Goal: Task Accomplishment & Management: Manage account settings

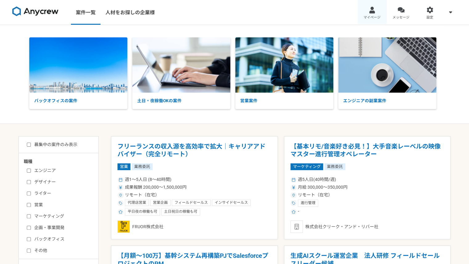
click at [371, 11] on div at bounding box center [372, 9] width 7 height 7
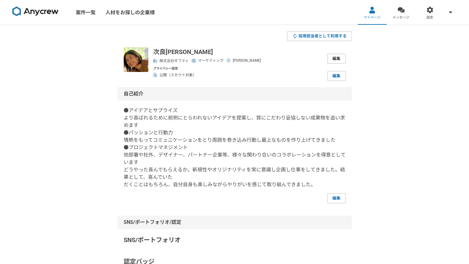
click at [337, 62] on link "編集" at bounding box center [336, 59] width 19 height 10
select select "13"
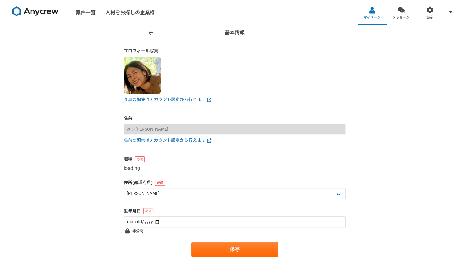
select select "5"
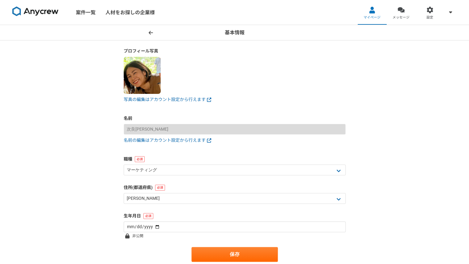
scroll to position [1, 0]
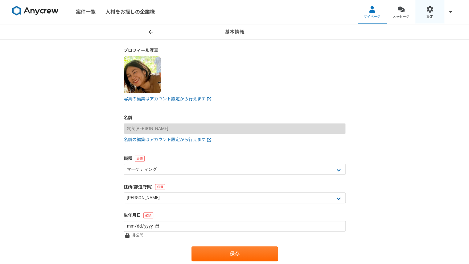
click at [440, 11] on link "設定" at bounding box center [430, 11] width 29 height 25
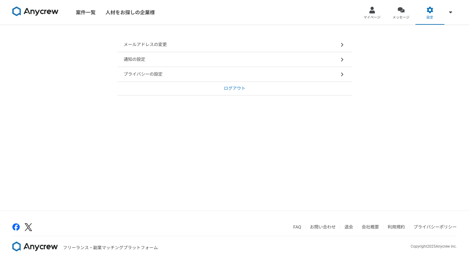
click at [183, 79] on div "プライバシーの設定" at bounding box center [235, 74] width 235 height 15
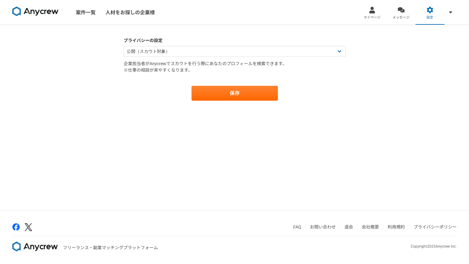
click at [224, 58] on form "プライバシーの設定 公開（スカウト対象） 非公開（スカウト対象外） 企業担当者がAnycrewでスカウトを行う際にあなたのプロフィールを検索できます。 ※仕事…" at bounding box center [235, 68] width 222 height 63
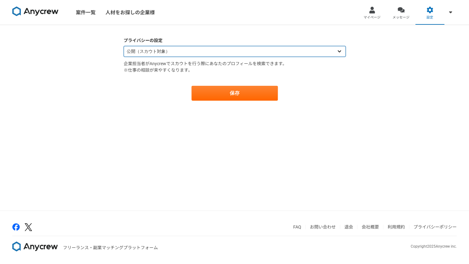
click at [216, 50] on select "公開（スカウト対象） 非公開（スカウト対象外）" at bounding box center [235, 51] width 222 height 11
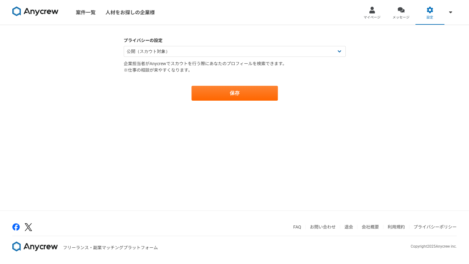
click at [160, 116] on main "プライバシーの設定 公開（スカウト対象） 非公開（スカウト対象外） 企業担当者がAnycrewでスカウトを行う際にあなたのプロフィールを検索できます。 ※仕事…" at bounding box center [235, 75] width 235 height 100
click at [368, 15] on span "マイページ" at bounding box center [372, 17] width 17 height 5
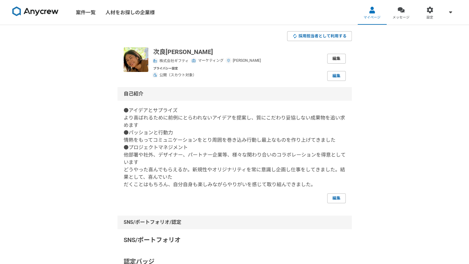
click at [337, 57] on link "編集" at bounding box center [336, 59] width 19 height 10
select select "13"
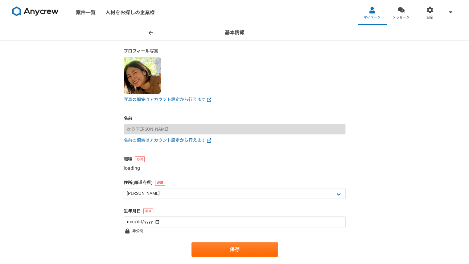
select select "5"
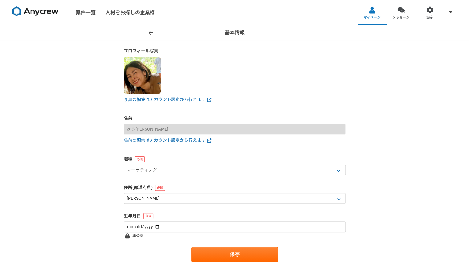
click at [149, 30] on icon at bounding box center [151, 32] width 4 height 5
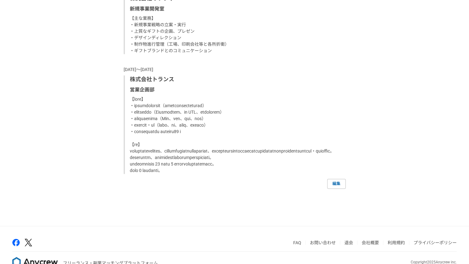
scroll to position [507, 0]
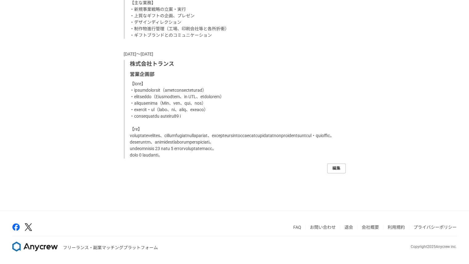
click at [335, 169] on link "編集" at bounding box center [336, 168] width 19 height 10
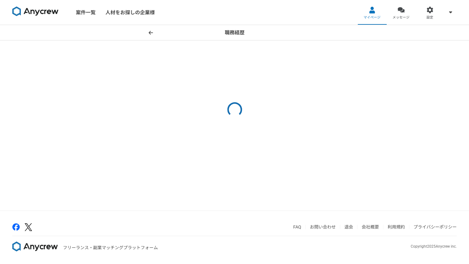
select select "2022"
select select "2023"
select select "2008"
select select "2022"
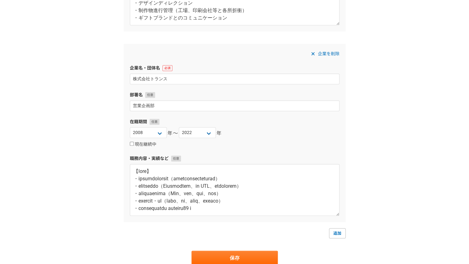
scroll to position [257, 0]
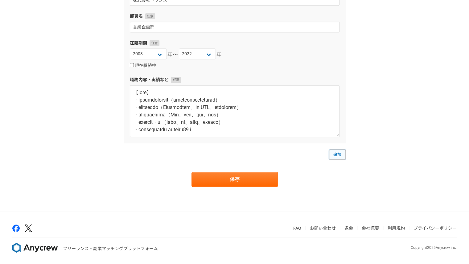
click at [339, 153] on link "追加" at bounding box center [337, 154] width 17 height 10
select select
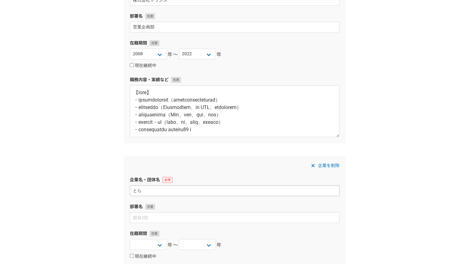
type input "と"
type input "株"
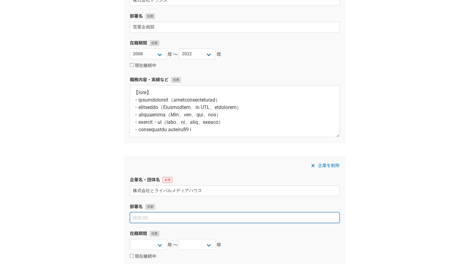
click at [147, 214] on input at bounding box center [235, 217] width 210 height 11
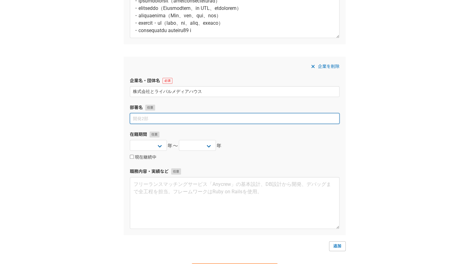
scroll to position [357, 0]
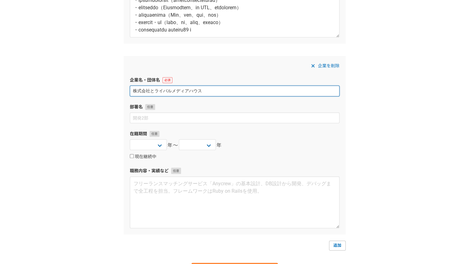
click at [155, 90] on input "株式会社とライバルメディアハウス" at bounding box center [235, 90] width 210 height 11
type input "株式会社トライバルメディアハウス"
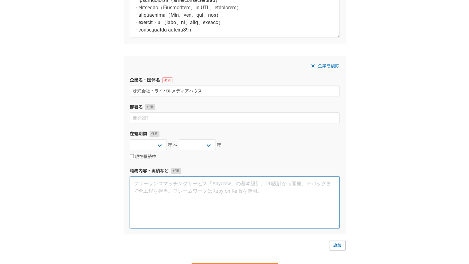
click at [191, 200] on textarea at bounding box center [235, 202] width 210 height 52
type textarea "クライアント案件のSNSマーケティング施策企画、提案、実行 動画コンテンツの企画、ディレクション"
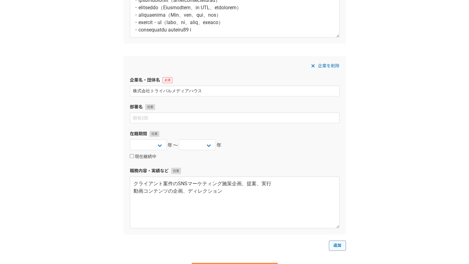
click at [336, 246] on link "追加" at bounding box center [337, 245] width 17 height 10
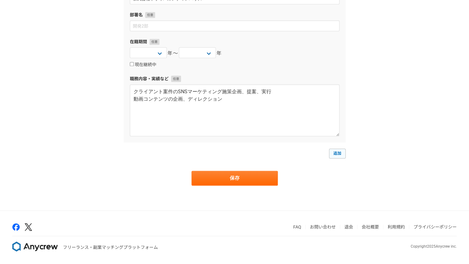
select select
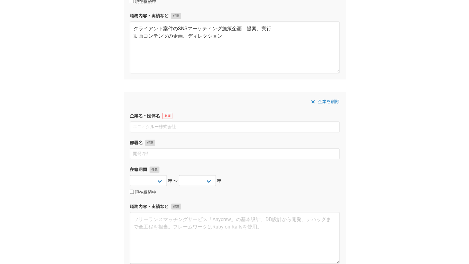
scroll to position [542, 0]
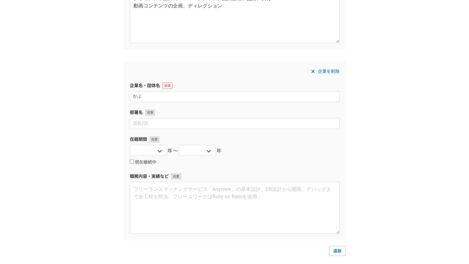
type input "㈱"
type input "き"
type input "株式会社ハー・ストーリィ"
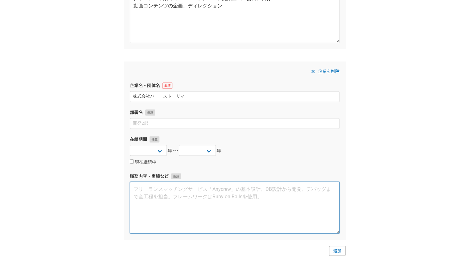
click at [159, 193] on textarea at bounding box center [235, 207] width 210 height 52
type textarea "く"
type textarea "法人クライアントのマーケティングコンサル"
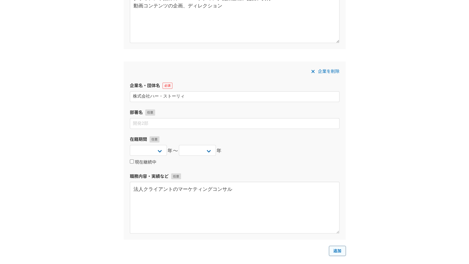
click at [339, 251] on link "追加" at bounding box center [337, 251] width 17 height 10
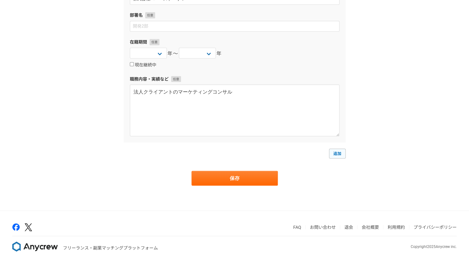
select select
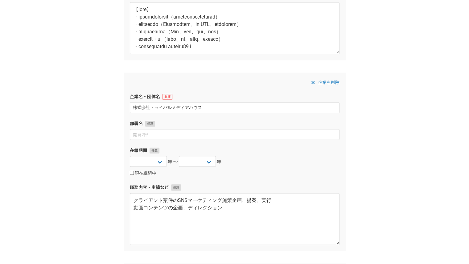
scroll to position [341, 0]
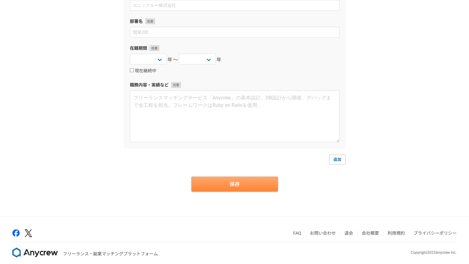
click at [248, 182] on button "保存" at bounding box center [235, 184] width 86 height 15
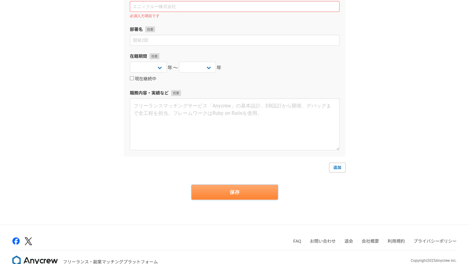
click at [235, 193] on button "保存" at bounding box center [235, 192] width 86 height 15
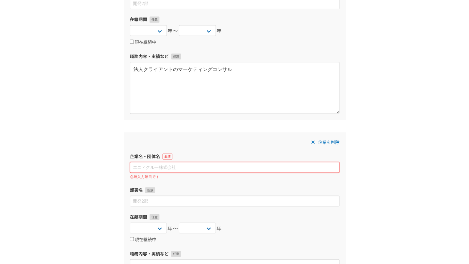
scroll to position [662, 0]
click at [316, 139] on span at bounding box center [313, 141] width 7 height 7
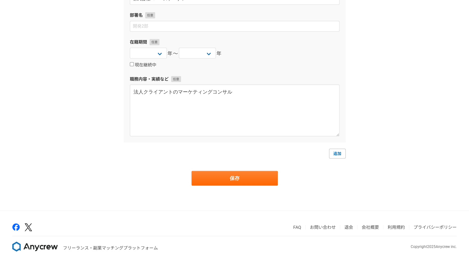
scroll to position [638, 0]
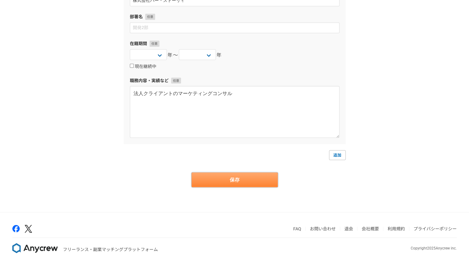
click at [236, 182] on button "保存" at bounding box center [235, 179] width 86 height 15
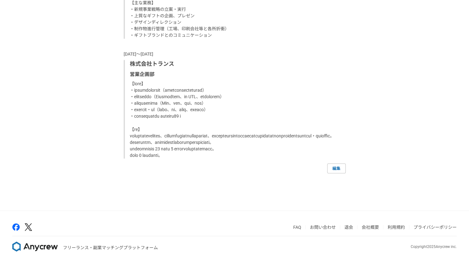
scroll to position [591, 0]
click at [338, 170] on link "編集" at bounding box center [336, 168] width 19 height 10
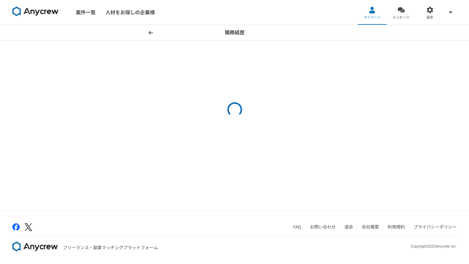
select select
select select "2022"
select select "2023"
select select "2008"
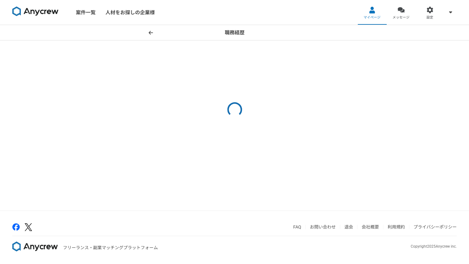
select select "2022"
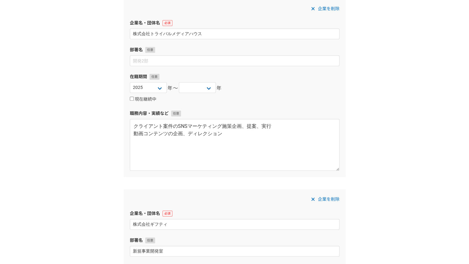
scroll to position [224, 0]
click at [157, 86] on select "2025 2024 2023 2022 2021 2020 2019 2018 2017 2016 2015 2014 2013 2012 2011 2010…" at bounding box center [148, 87] width 37 height 11
select select "2024"
click at [130, 82] on select "2025 2024 2023 2022 2021 2020 2019 2018 2017 2016 2015 2014 2013 2012 2011 2010…" at bounding box center [148, 87] width 37 height 11
click at [210, 85] on select "2025 2024 2023 2022 2021 2020 2019 2018 2017 2016 2015 2014 2013 2012 2011 2010…" at bounding box center [197, 87] width 37 height 11
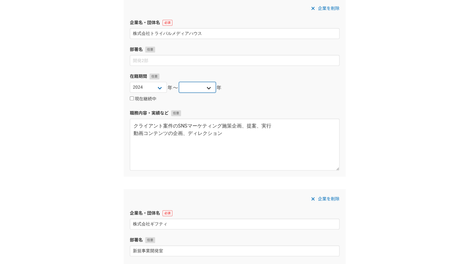
select select "2025"
click at [179, 82] on select "2025 2024 2023 2022 2021 2020 2019 2018 2017 2016 2015 2014 2013 2012 2011 2010…" at bounding box center [197, 87] width 37 height 11
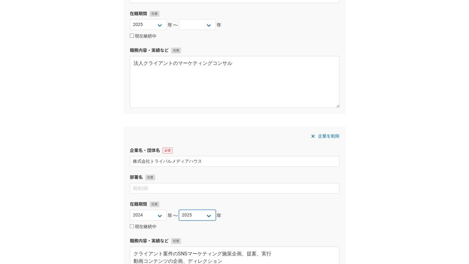
scroll to position [84, 0]
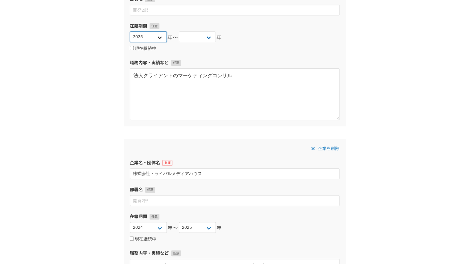
click at [162, 38] on select "2025 2024 2023 2022 2021 2020 2019 2018 2017 2016 2015 2014 2013 2012 2011 2010…" at bounding box center [148, 36] width 37 height 11
select select "2024"
click at [130, 31] on select "2025 2024 2023 2022 2021 2020 2019 2018 2017 2016 2015 2014 2013 2012 2011 2010…" at bounding box center [148, 36] width 37 height 11
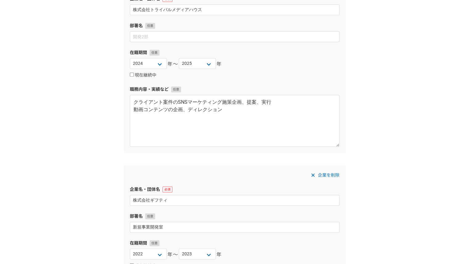
scroll to position [74, 0]
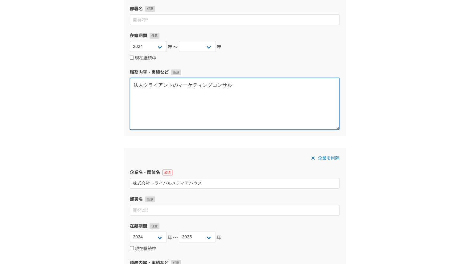
click at [242, 85] on textarea "法人クライアントのマーケティングコンサル" at bounding box center [235, 104] width 210 height 52
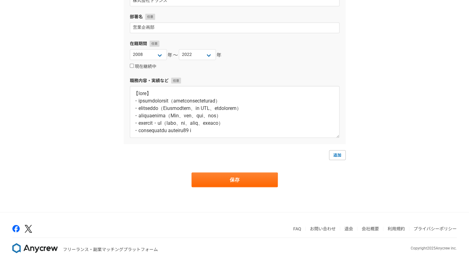
scroll to position [59, 0]
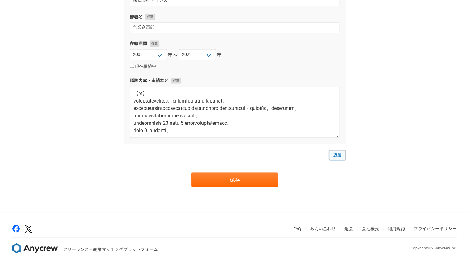
click at [339, 154] on link "追加" at bounding box center [337, 155] width 17 height 10
select select
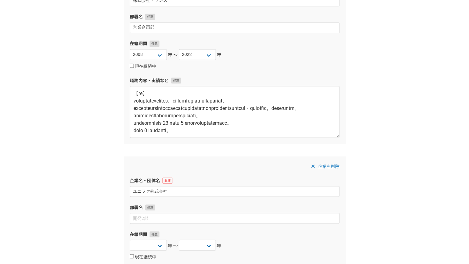
scroll to position [697, 0]
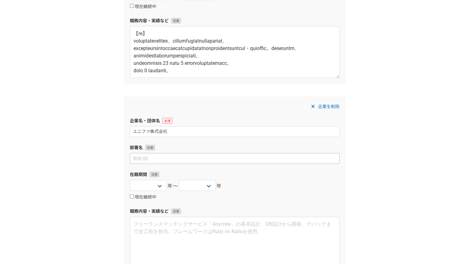
type input "ユニファ株式会社"
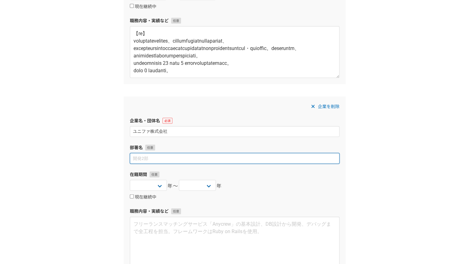
click at [162, 157] on input at bounding box center [235, 158] width 210 height 11
type input "商品企画部"
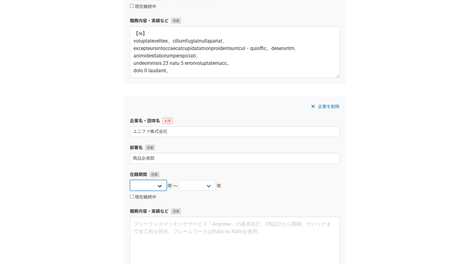
click at [162, 182] on select "2025 2024 2023 2022 2021 2020 2019 2018 2017 2016 2015 2014 2013 2012 2011 2010…" at bounding box center [148, 185] width 37 height 11
select select "2024"
click at [130, 180] on select "2025 2024 2023 2022 2021 2020 2019 2018 2017 2016 2015 2014 2013 2012 2011 2010…" at bounding box center [148, 185] width 37 height 11
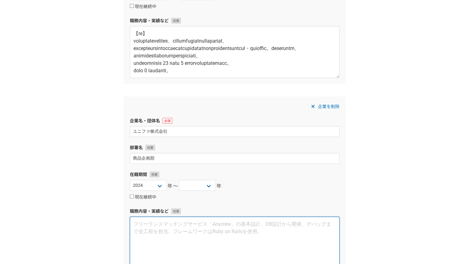
click at [175, 227] on textarea at bounding box center [235, 242] width 210 height 52
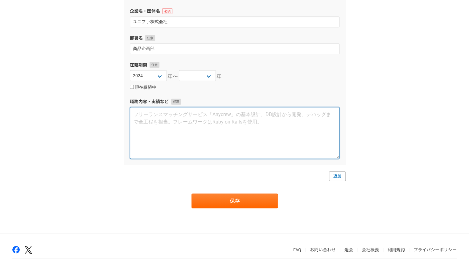
scroll to position [807, 0]
click at [183, 114] on textarea "Webコンテンツ、販促企画実施" at bounding box center [235, 133] width 210 height 52
click at [168, 113] on textarea "Webコンテンツ、マーケティング企画・実施支援" at bounding box center [235, 133] width 210 height 52
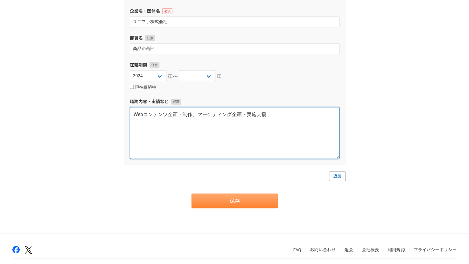
type textarea "Webコンテンツ企画・制作、マーケティング企画・実施支援"
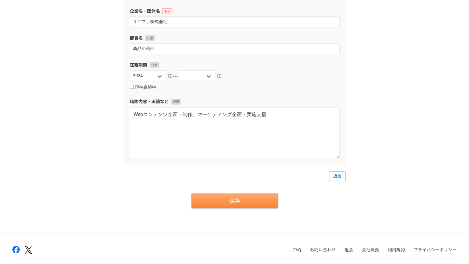
click at [241, 201] on button "保存" at bounding box center [235, 200] width 86 height 15
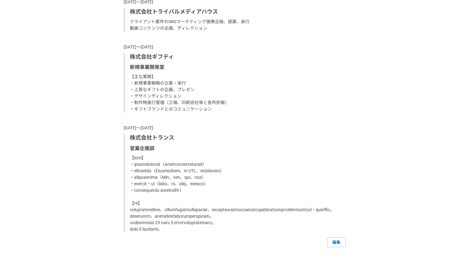
scroll to position [560, 0]
click at [336, 247] on link "編集" at bounding box center [336, 242] width 19 height 10
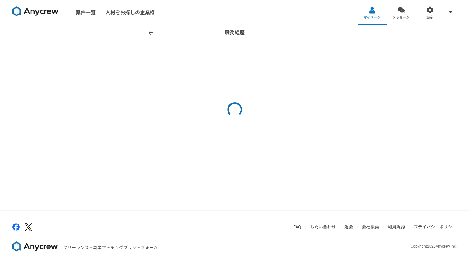
select select "2024"
select select
select select "2024"
select select
select select "2024"
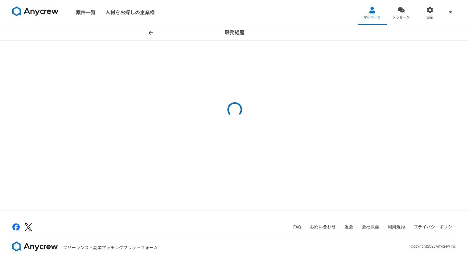
select select "2022"
select select "2023"
select select "2008"
select select "2022"
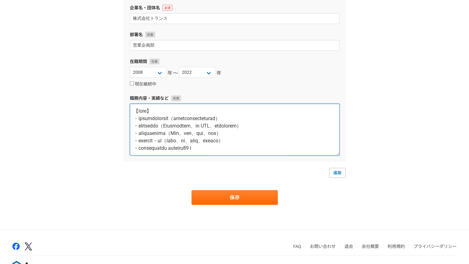
drag, startPoint x: 168, startPoint y: 107, endPoint x: 117, endPoint y: 113, distance: 51.9
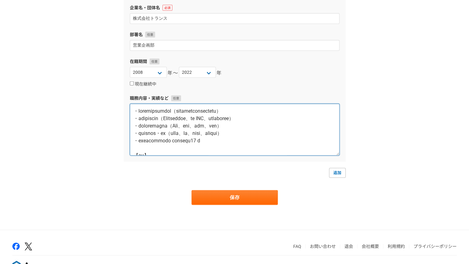
click at [133, 120] on textarea at bounding box center [235, 130] width 210 height 52
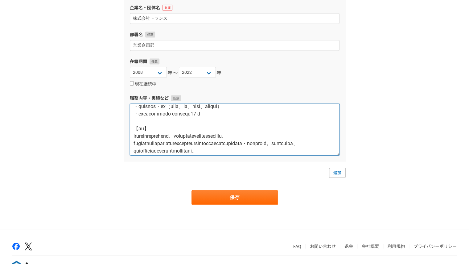
scroll to position [34, 0]
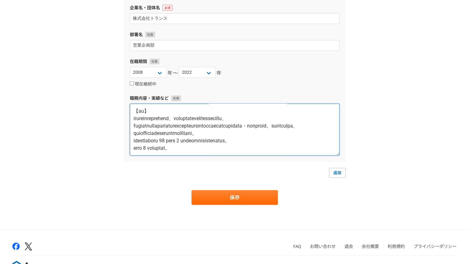
drag, startPoint x: 134, startPoint y: 121, endPoint x: 297, endPoint y: 197, distance: 180.7
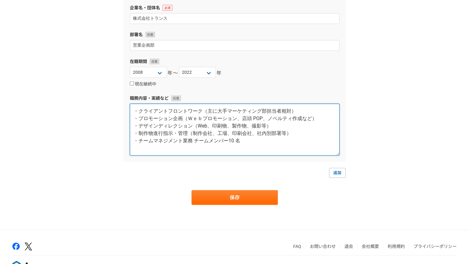
scroll to position [0, 0]
type textarea "・クライアントフロントワーク（主に大手マーケティング部担当者相対） ・プロモーション企画（Ｗｅｂプロモーション、店頭 POP、ノベルティ作成など） ・デザイン…"
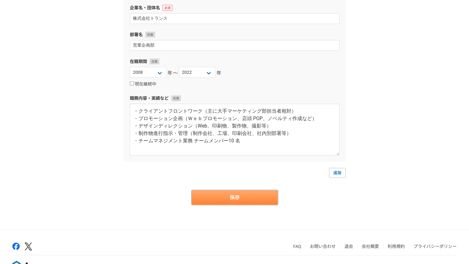
click at [262, 199] on button "保存" at bounding box center [235, 197] width 86 height 15
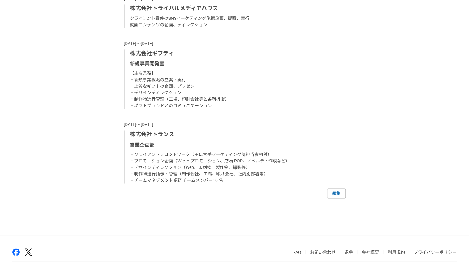
scroll to position [485, 0]
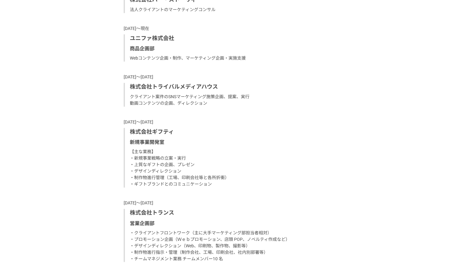
click at [228, 129] on p "株式会社ギフティ" at bounding box center [235, 132] width 211 height 8
click at [193, 121] on p "2022年〜2023年" at bounding box center [235, 122] width 222 height 6
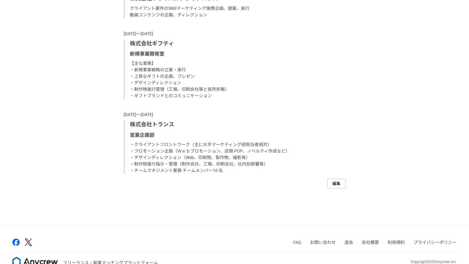
click at [340, 184] on link "編集" at bounding box center [336, 183] width 19 height 10
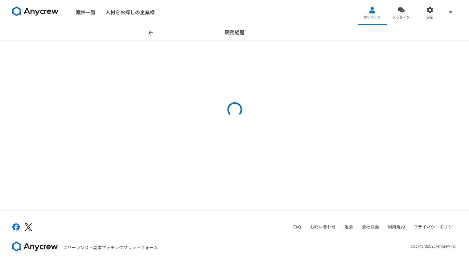
select select "2024"
select select
select select "2024"
select select
select select "2024"
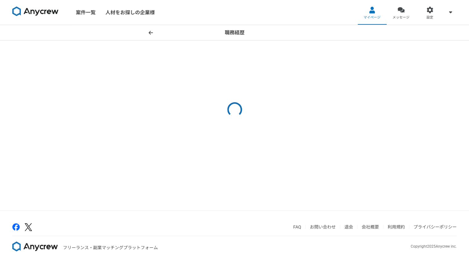
select select "2022"
select select "2023"
select select "2008"
select select "2022"
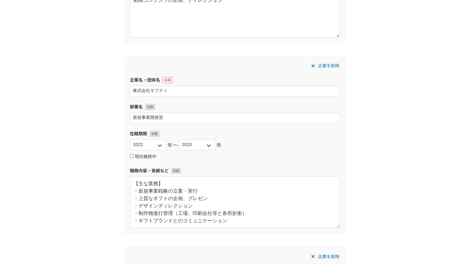
scroll to position [566, 0]
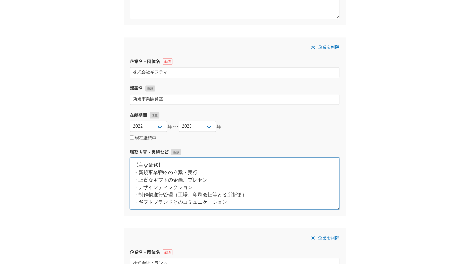
drag, startPoint x: 171, startPoint y: 169, endPoint x: 132, endPoint y: 164, distance: 39.4
click at [132, 164] on textarea "【主な業務】 ・新規事業戦略の立案・実行 ・上質なギフトの企画、プレゼン ・デザインディレクション ・制作物進行管理（工場、印刷会社等と各所折衝） ・ギフトブ…" at bounding box center [235, 183] width 210 height 52
click at [147, 166] on textarea "【主な業務】 ・新規事業戦略の立案・実行 ・上質なギフトの企画、プレゼン ・デザインディレクション ・制作物進行管理（工場、印刷会社等と各所折衝） ・ギフトブ…" at bounding box center [235, 183] width 210 height 52
drag, startPoint x: 169, startPoint y: 163, endPoint x: 115, endPoint y: 163, distance: 54.6
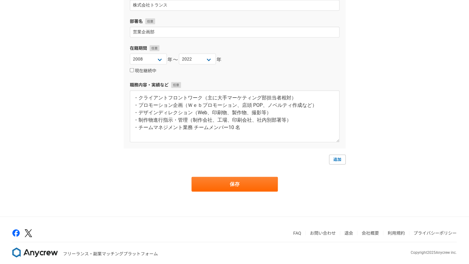
scroll to position [824, 0]
type textarea "・新規事業戦略の立案・実行 ・上質なギフトの企画、プレゼン ・デザインディレクション ・制作物進行管理（工場、印刷会社等と各所折衝） ・ギフトブランドとのコミ…"
click at [221, 181] on button "保存" at bounding box center [235, 184] width 86 height 15
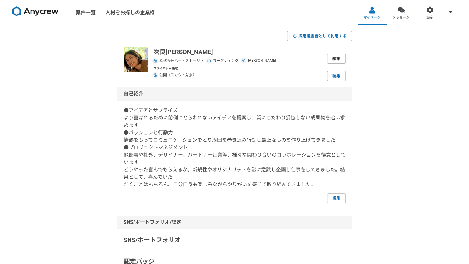
click at [334, 59] on link "編集" at bounding box center [336, 59] width 19 height 10
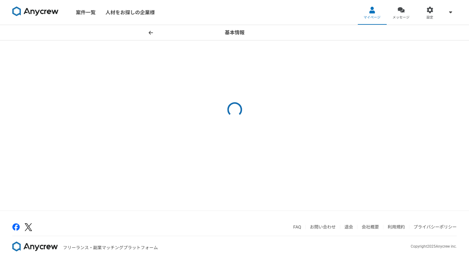
select select "5"
select select "13"
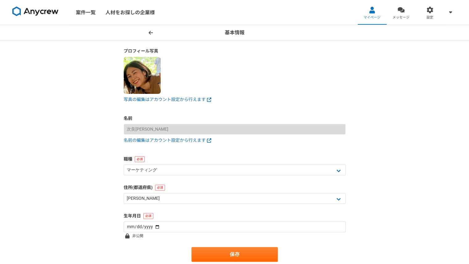
click at [142, 85] on img at bounding box center [142, 75] width 37 height 37
click at [150, 99] on link "写真の編集はアカウント設定から行えます" at bounding box center [235, 99] width 222 height 6
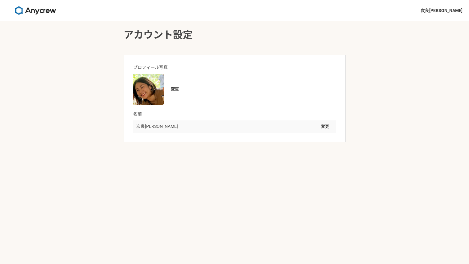
click at [154, 89] on img at bounding box center [148, 89] width 31 height 31
click at [177, 89] on button "変更" at bounding box center [175, 89] width 16 height 10
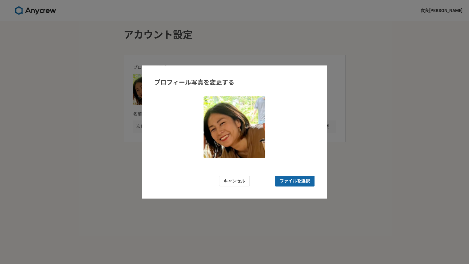
click at [295, 181] on span "ファイルを選択" at bounding box center [295, 181] width 30 height 6
click at [295, 181] on input "ファイルを選択" at bounding box center [294, 181] width 39 height 11
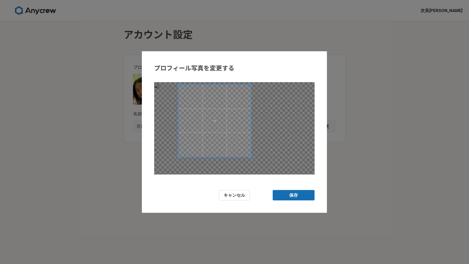
click at [217, 128] on span at bounding box center [215, 120] width 72 height 72
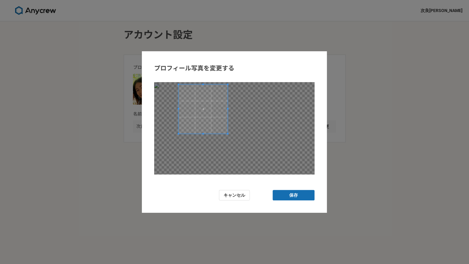
click at [228, 142] on div at bounding box center [234, 128] width 160 height 92
click at [299, 196] on button "保存" at bounding box center [294, 195] width 42 height 11
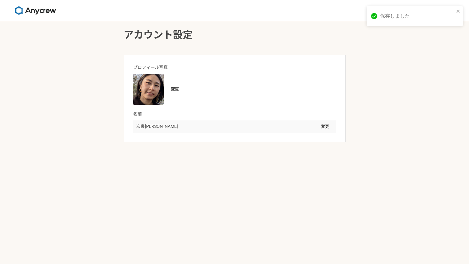
click at [160, 126] on div "[PERSON_NAME] 変更" at bounding box center [234, 126] width 203 height 12
click at [323, 127] on button "変更" at bounding box center [325, 127] width 16 height 10
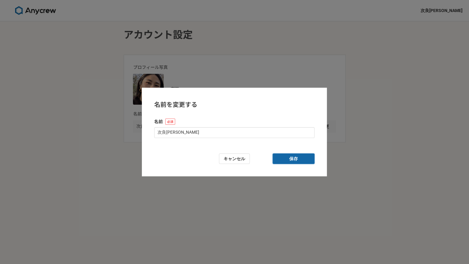
click at [291, 160] on button "保存" at bounding box center [294, 158] width 42 height 11
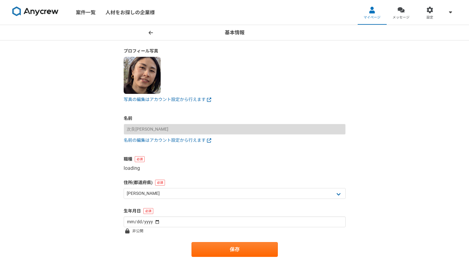
select select "13"
select select "5"
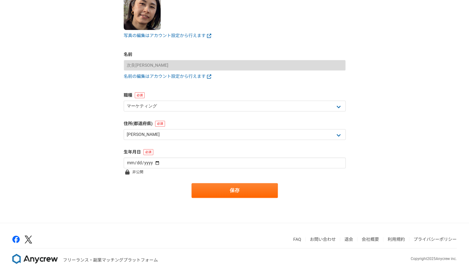
scroll to position [64, 0]
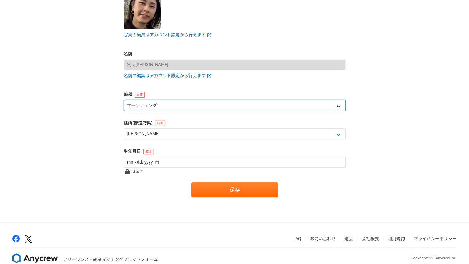
click at [163, 105] on select "エンジニア デザイナー ライター 営業 マーケティング 企画・事業開発 バックオフィス その他" at bounding box center [235, 105] width 222 height 11
click at [163, 106] on select "エンジニア デザイナー ライター 営業 マーケティング 企画・事業開発 バックオフィス その他" at bounding box center [235, 105] width 222 height 11
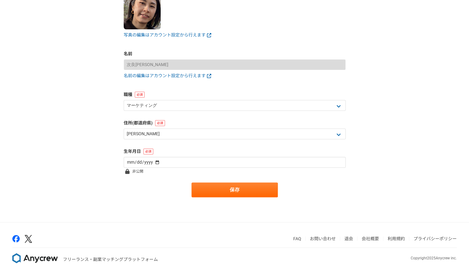
click at [81, 168] on div "基本情報 プロフィール写真 写真の編集はアカウント設定から行えます 名前 次良丸 摩耶 名前の編集はアカウント設定から行えます 職種 エンジニア デザイナー …" at bounding box center [234, 91] width 469 height 261
click at [234, 193] on button "保存" at bounding box center [235, 189] width 86 height 15
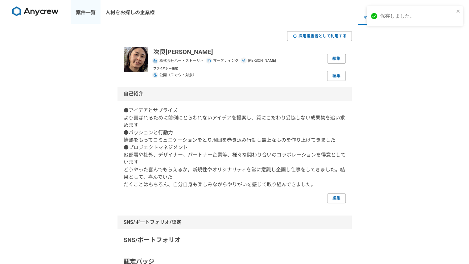
click at [83, 12] on link "案件一覧" at bounding box center [86, 12] width 30 height 25
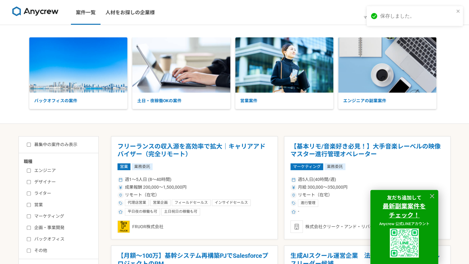
click at [460, 10] on div "保存しました。" at bounding box center [415, 16] width 96 height 20
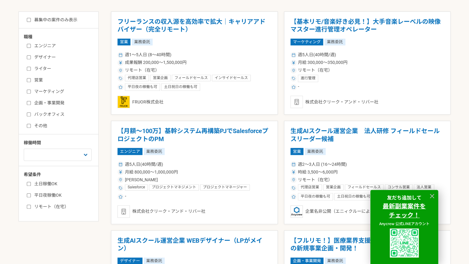
click at [38, 92] on label "マーケティング" at bounding box center [62, 91] width 71 height 6
click at [31, 92] on input "マーケティング" at bounding box center [29, 91] width 4 height 4
checkbox input "true"
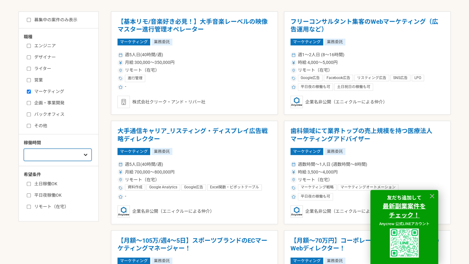
click at [40, 154] on select "週1人日（8時間）以下 週2人日（16時間）以下 週3人日（24時間）以下 週4人日（32時間）以下 週5人日（40時間）以下" at bounding box center [58, 154] width 68 height 12
select select "1"
click at [24, 148] on select "週1人日（8時間）以下 週2人日（16時間）以下 週3人日（24時間）以下 週4人日（32時間）以下 週5人日（40時間）以下" at bounding box center [58, 154] width 68 height 12
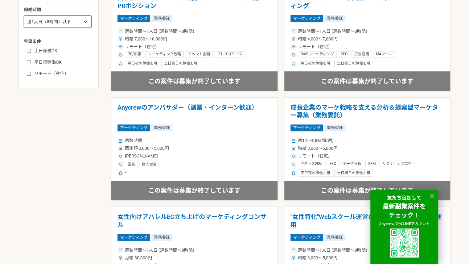
scroll to position [259, 0]
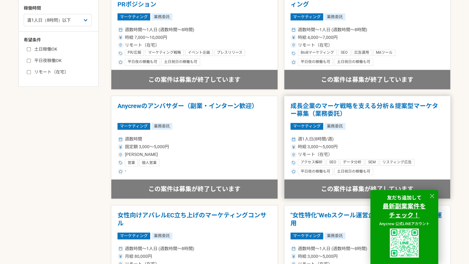
click at [390, 135] on div "週1人日(8時間/週) 時給 3,000〜5,000円 リモート（在宅） アクセス解析 SEO データ分析 SEM リスティング広告 マーケティング戦略 平日…" at bounding box center [368, 155] width 154 height 40
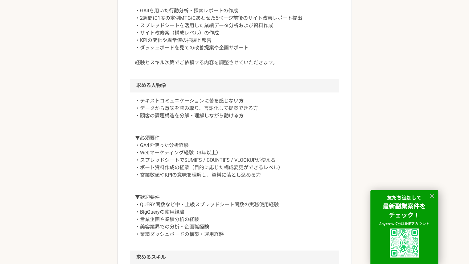
scroll to position [426, 0]
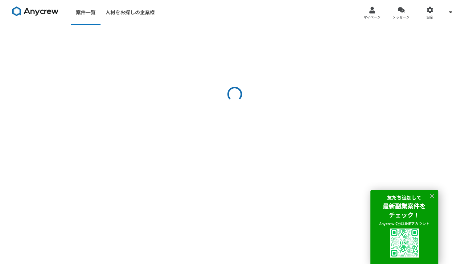
select select "1"
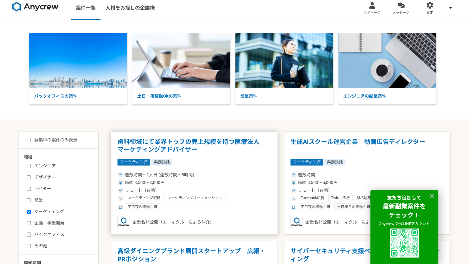
scroll to position [5, 0]
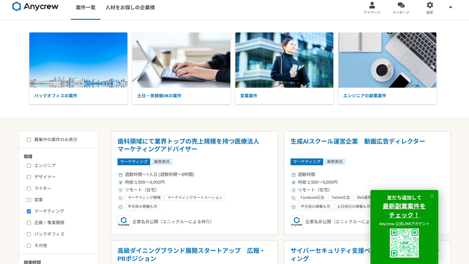
click at [432, 195] on icon at bounding box center [432, 196] width 7 height 7
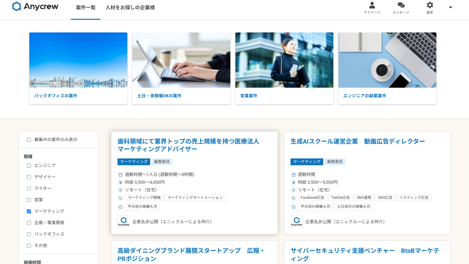
click at [234, 181] on div "時給 3,500〜4,000円" at bounding box center [195, 182] width 154 height 6
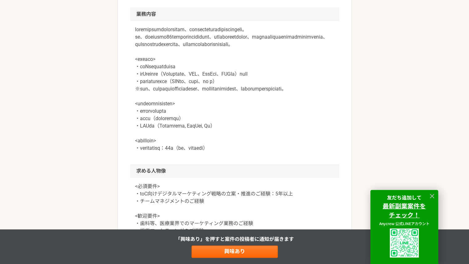
scroll to position [263, 0]
drag, startPoint x: 141, startPoint y: 130, endPoint x: 194, endPoint y: 155, distance: 58.7
click at [194, 152] on p at bounding box center [234, 89] width 199 height 126
click at [198, 164] on div at bounding box center [234, 92] width 209 height 143
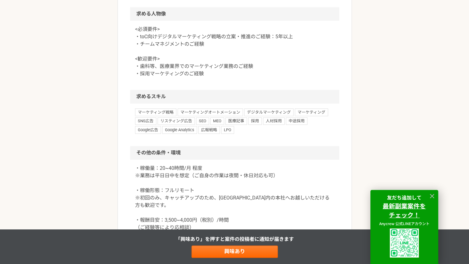
scroll to position [421, 0]
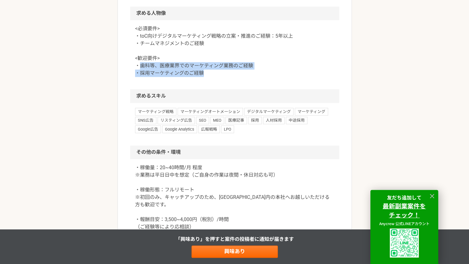
drag, startPoint x: 141, startPoint y: 87, endPoint x: 218, endPoint y: 100, distance: 78.5
click at [218, 89] on div "<必須要件> ・toC向けデジタルマーケティング戦略の立案・推進のご経験：5年以上 ・チームマネジメントのご経験 <歓迎要件> ・歯科等、医療業界でのマーケテ…" at bounding box center [234, 54] width 209 height 69
click at [222, 77] on p "<必須要件> ・toC向けデジタルマーケティング戦略の立案・推進のご経験：5年以上 ・チームマネジメントのご経験 <歓迎要件> ・歯科等、医療業界でのマーケテ…" at bounding box center [234, 51] width 199 height 52
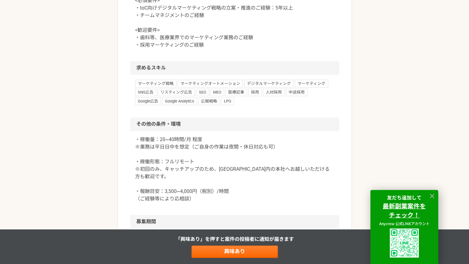
scroll to position [445, 0]
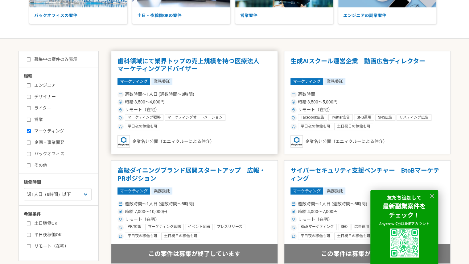
scroll to position [85, 0]
click at [78, 192] on select "週1人日（8時間）以下 週2人日（16時間）以下 週3人日（24時間）以下 週4人日（32時間）以下 週5人日（40時間）以下" at bounding box center [58, 194] width 68 height 12
select select "2"
click at [24, 188] on select "週1人日（8時間）以下 週2人日（16時間）以下 週3人日（24時間）以下 週4人日（32時間）以下 週5人日（40時間）以下" at bounding box center [58, 194] width 68 height 12
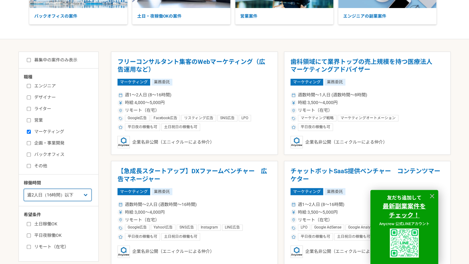
scroll to position [85, 0]
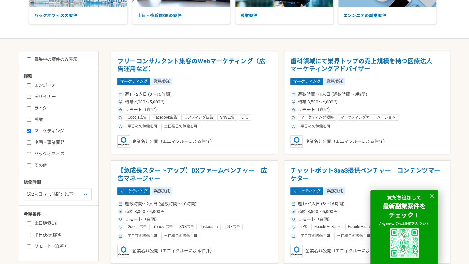
click at [41, 109] on label "ライター" at bounding box center [62, 108] width 71 height 6
click at [31, 109] on input "ライター" at bounding box center [29, 108] width 4 height 4
checkbox input "true"
click at [34, 129] on label "マーケティング" at bounding box center [62, 131] width 71 height 6
click at [31, 129] on input "マーケティング" at bounding box center [29, 131] width 4 height 4
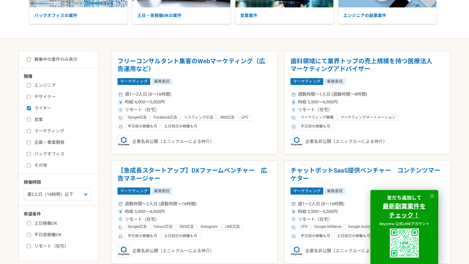
checkbox input "false"
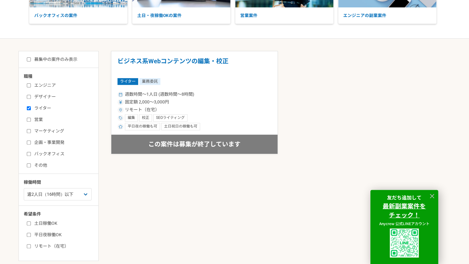
click at [36, 121] on label "営業" at bounding box center [62, 119] width 71 height 6
click at [31, 121] on input "営業" at bounding box center [29, 120] width 4 height 4
checkbox input "true"
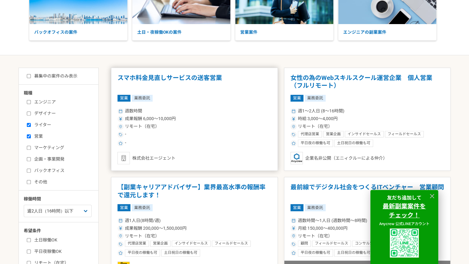
scroll to position [69, 0]
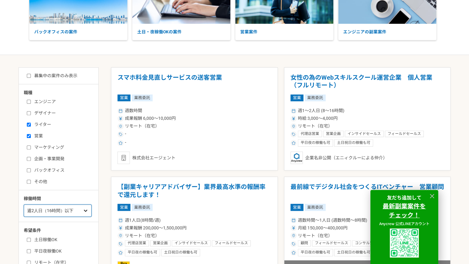
click at [69, 213] on select "週1人日（8時間）以下 週2人日（16時間）以下 週3人日（24時間）以下 週4人日（32時間）以下 週5人日（40時間）以下" at bounding box center [58, 210] width 68 height 12
select select "5"
click at [24, 204] on select "週1人日（8時間）以下 週2人日（16時間）以下 週3人日（24時間）以下 週4人日（32時間）以下 週5人日（40時間）以下" at bounding box center [58, 210] width 68 height 12
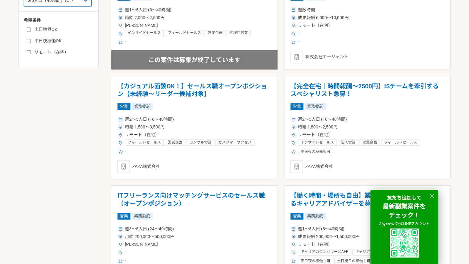
scroll to position [131, 0]
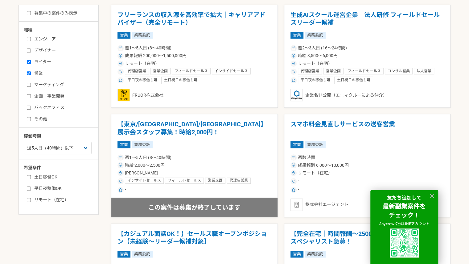
click at [43, 54] on div "エンジニア デザイナー ライター 営業 マーケティング 企画・事業開発 バックオフィス その他" at bounding box center [61, 78] width 74 height 88
click at [42, 57] on div "エンジニア デザイナー ライター 営業 マーケティング 企画・事業開発 バックオフィス その他" at bounding box center [61, 78] width 74 height 88
click at [35, 64] on label "ライター" at bounding box center [62, 62] width 71 height 6
click at [31, 64] on input "ライター" at bounding box center [29, 62] width 4 height 4
checkbox input "false"
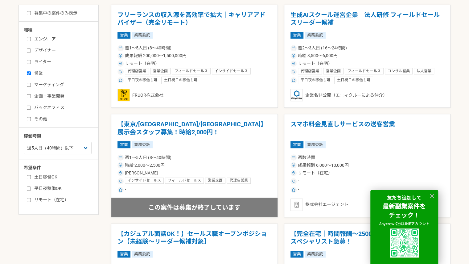
click at [38, 71] on label "営業" at bounding box center [62, 73] width 71 height 6
click at [31, 71] on input "営業" at bounding box center [29, 73] width 4 height 4
checkbox input "false"
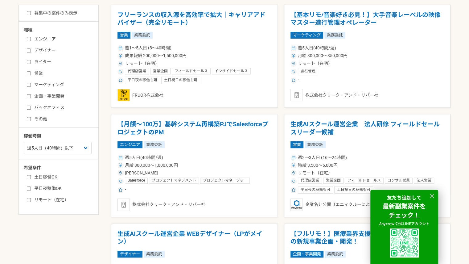
click at [42, 84] on label "マーケティング" at bounding box center [62, 84] width 71 height 6
click at [31, 84] on input "マーケティング" at bounding box center [29, 85] width 4 height 4
checkbox input "true"
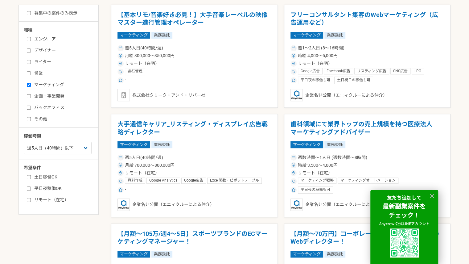
click at [39, 95] on label "企画・事業開発" at bounding box center [62, 96] width 71 height 6
click at [31, 95] on input "企画・事業開発" at bounding box center [29, 96] width 4 height 4
checkbox input "true"
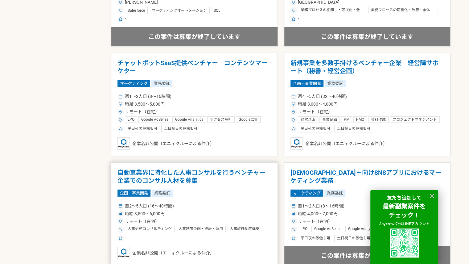
scroll to position [1060, 0]
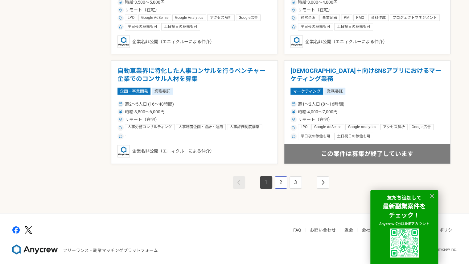
click at [281, 182] on link "2" at bounding box center [281, 182] width 12 height 12
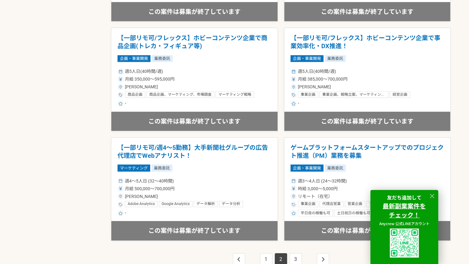
scroll to position [1060, 0]
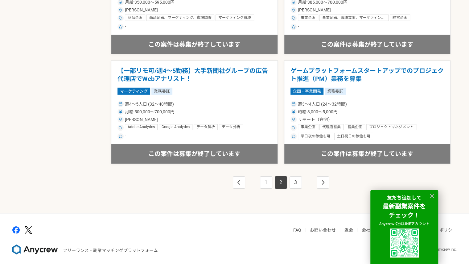
click at [295, 186] on div "1 2 3" at bounding box center [281, 188] width 340 height 49
click at [296, 182] on link "3" at bounding box center [296, 182] width 12 height 12
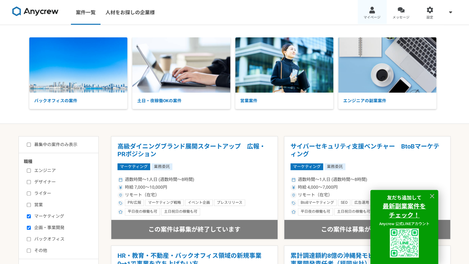
click at [373, 4] on link "マイページ" at bounding box center [372, 12] width 29 height 25
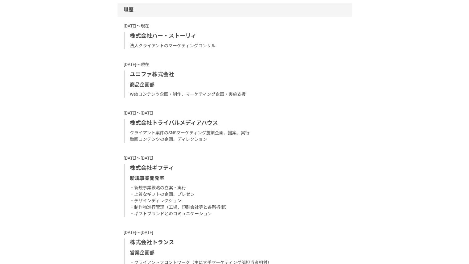
scroll to position [448, 0]
